Goal: Navigation & Orientation: Find specific page/section

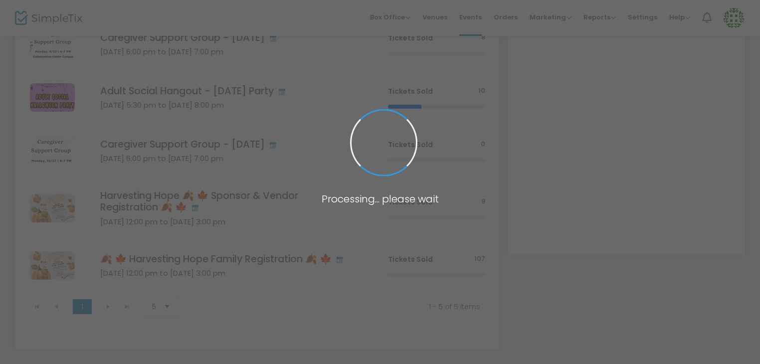
scroll to position [122, 0]
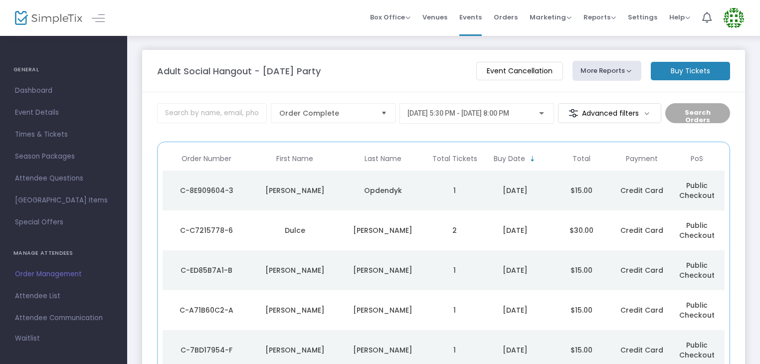
click at [30, 19] on img at bounding box center [48, 18] width 67 height 14
click at [43, 88] on span "Dashboard" at bounding box center [63, 90] width 97 height 13
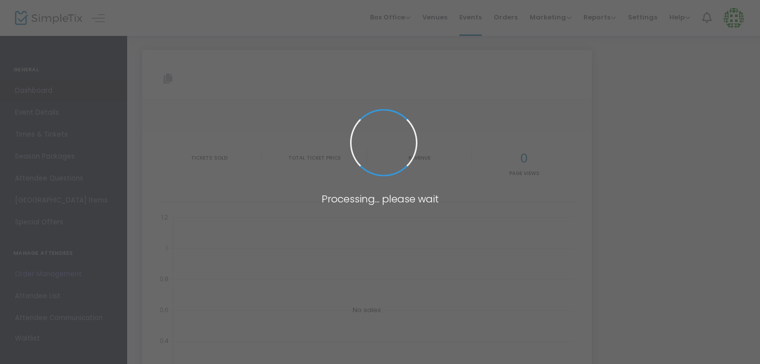
type input "https://www.simpletix.com/e/adult-social-hangout-halloween-party-tickets-236350"
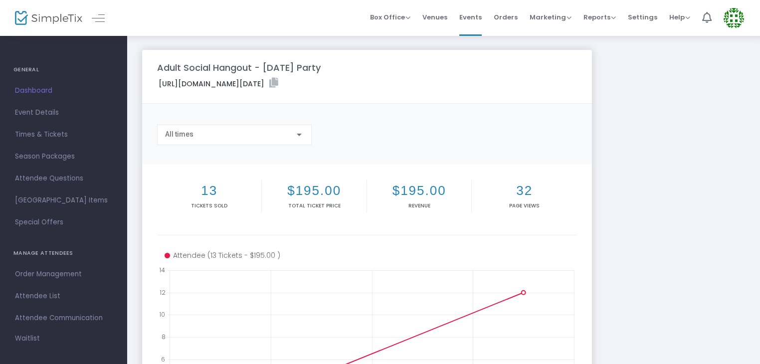
click at [51, 21] on img at bounding box center [48, 18] width 67 height 14
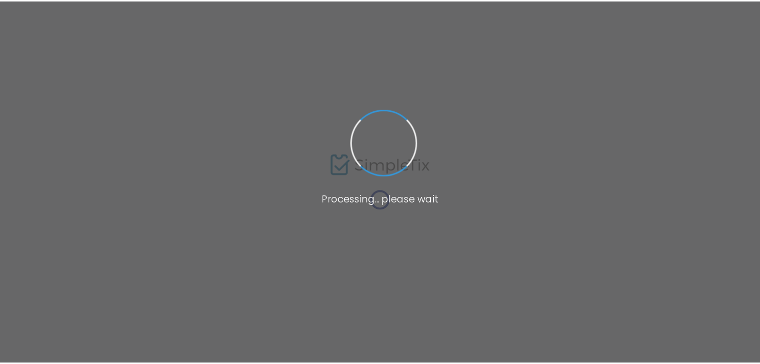
scroll to position [122, 0]
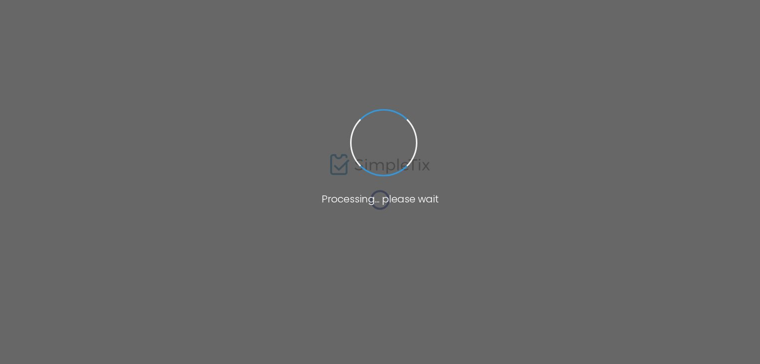
scroll to position [162, 0]
